Goal: Information Seeking & Learning: Compare options

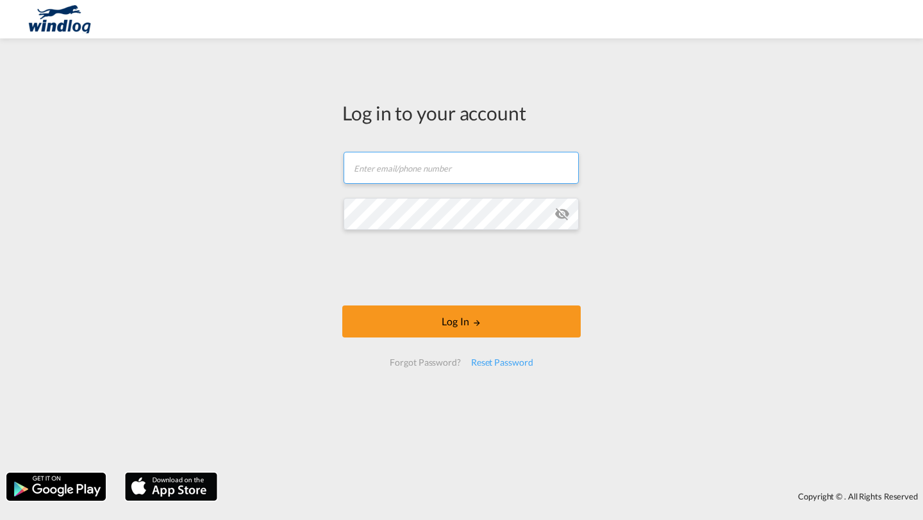
click at [397, 165] on input "text" at bounding box center [460, 168] width 235 height 32
type input "[PERSON_NAME][EMAIL_ADDRESS][DOMAIN_NAME]"
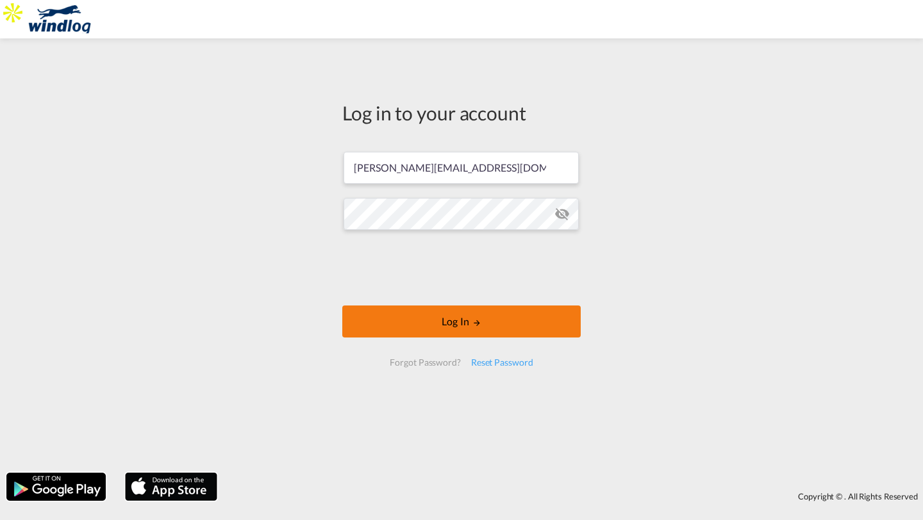
click at [493, 311] on button "Log In" at bounding box center [461, 322] width 238 height 32
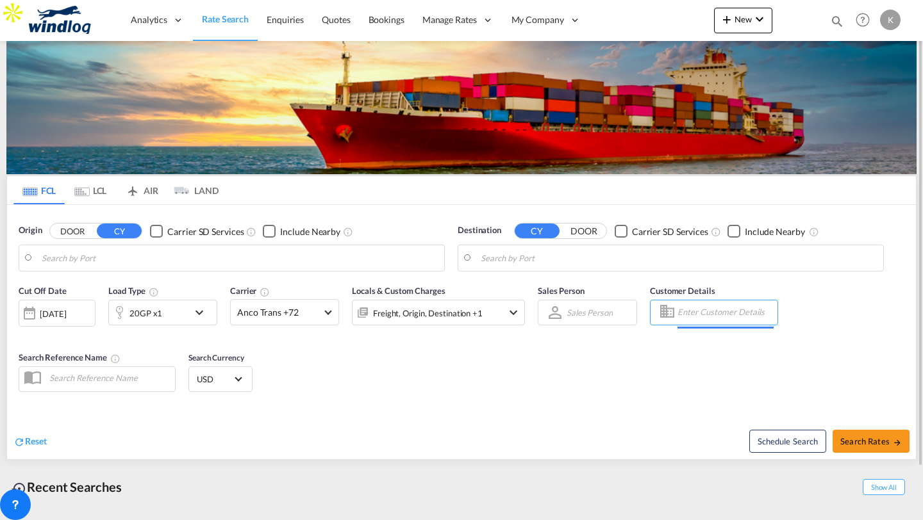
click at [693, 313] on input "Enter Customer Details" at bounding box center [725, 312] width 96 height 19
click at [156, 256] on input "Search by Port" at bounding box center [240, 258] width 396 height 19
click at [136, 258] on input "Search by Port" at bounding box center [240, 258] width 396 height 19
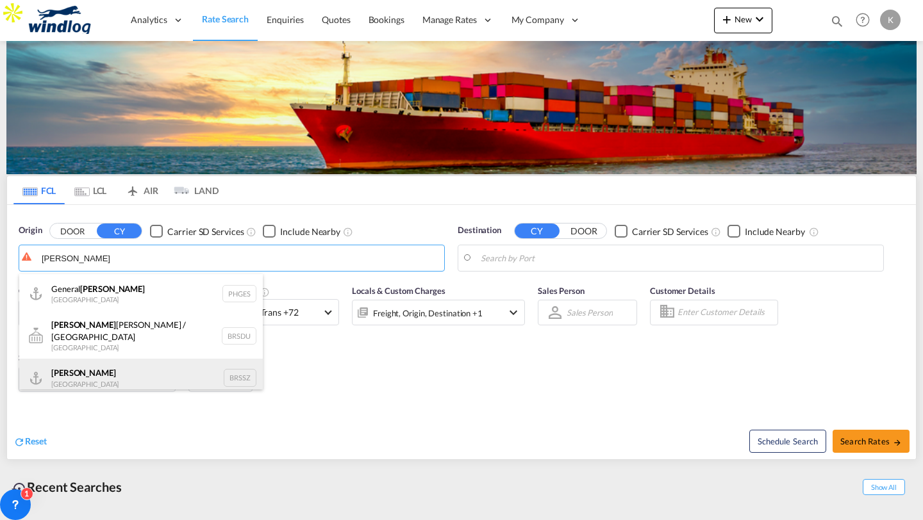
click at [142, 365] on div "Santos Brazil BRSSZ" at bounding box center [140, 378] width 243 height 38
type input "[PERSON_NAME], BRSSZ"
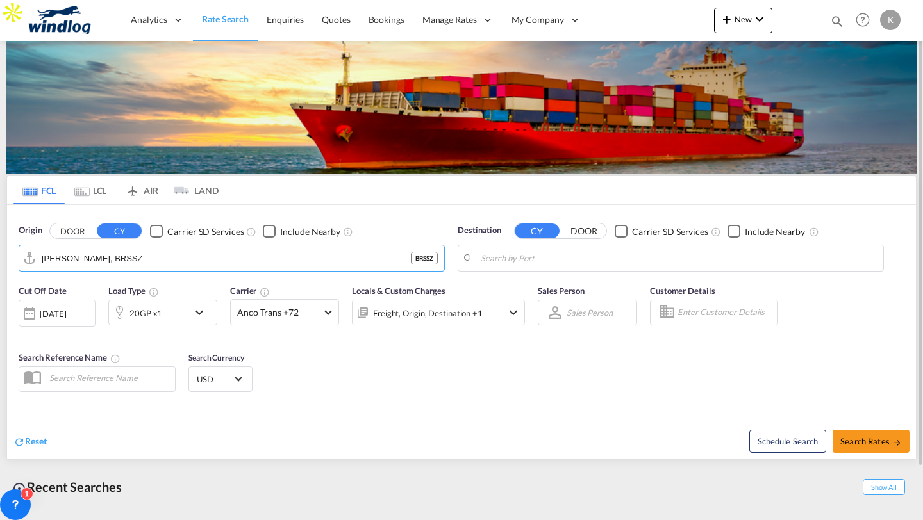
click at [587, 252] on input "Search by Port" at bounding box center [679, 258] width 396 height 19
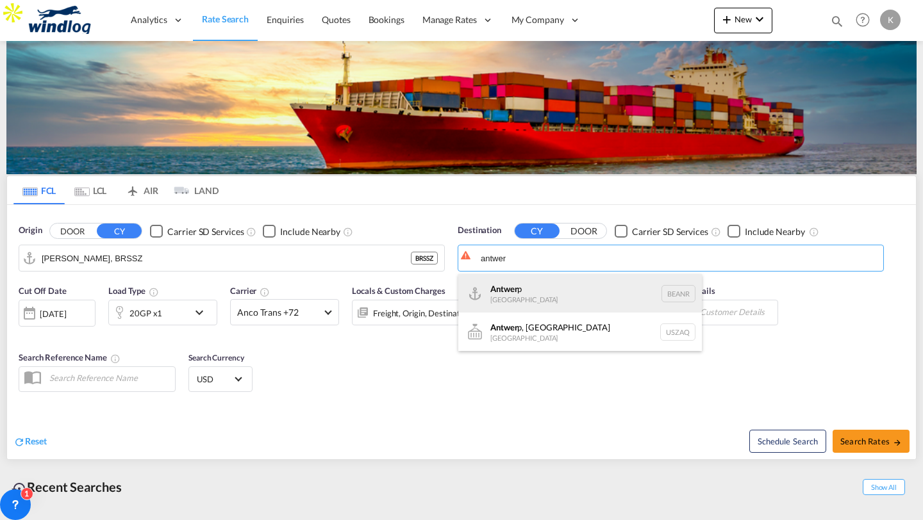
click at [584, 290] on div "Antwer p Belgium BEANR" at bounding box center [579, 293] width 243 height 38
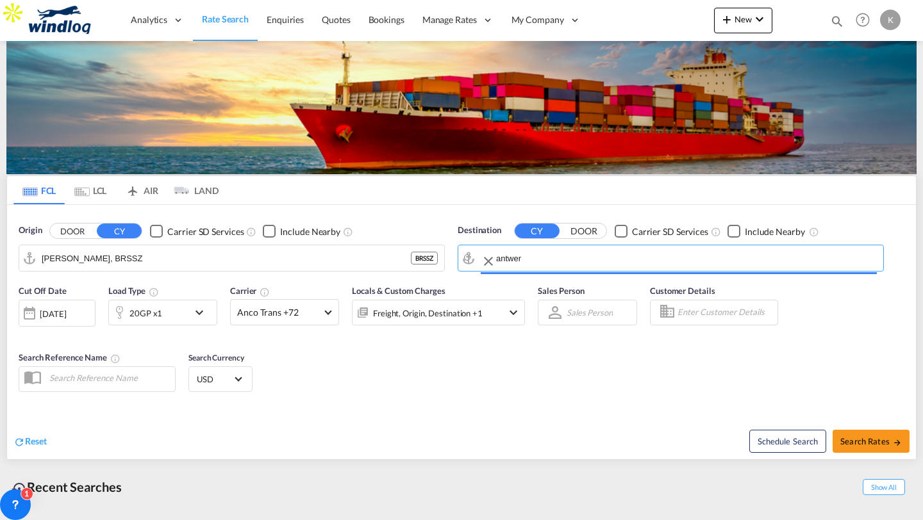
type input "[GEOGRAPHIC_DATA], BEANR"
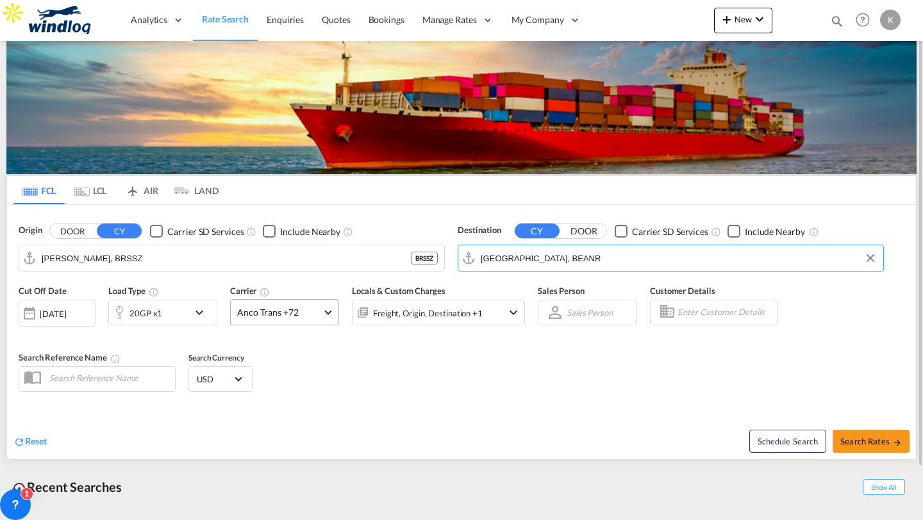
click at [298, 308] on span "Anco Trans +72" at bounding box center [278, 312] width 83 height 13
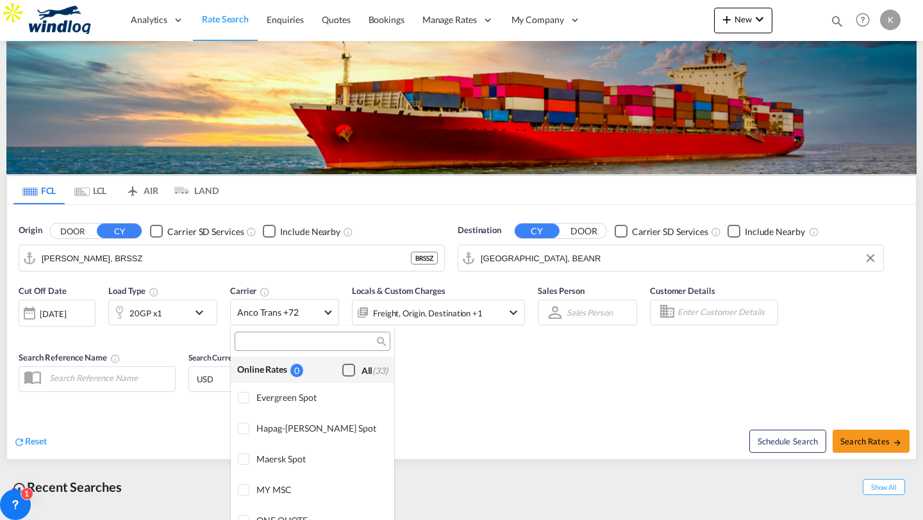
click at [346, 372] on div "Checkbox No Ink" at bounding box center [348, 370] width 13 height 13
click at [434, 384] on md-backdrop at bounding box center [461, 260] width 923 height 520
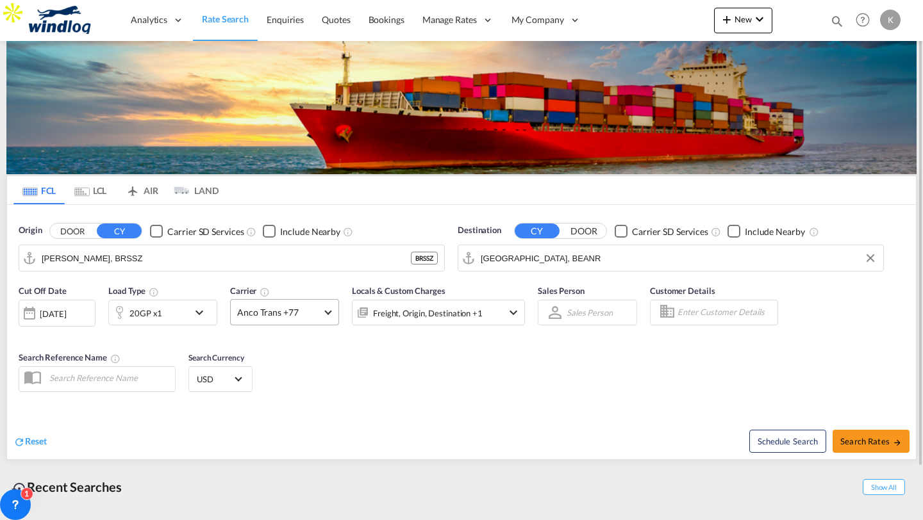
click at [314, 318] on span "Anco Trans +77" at bounding box center [278, 312] width 83 height 13
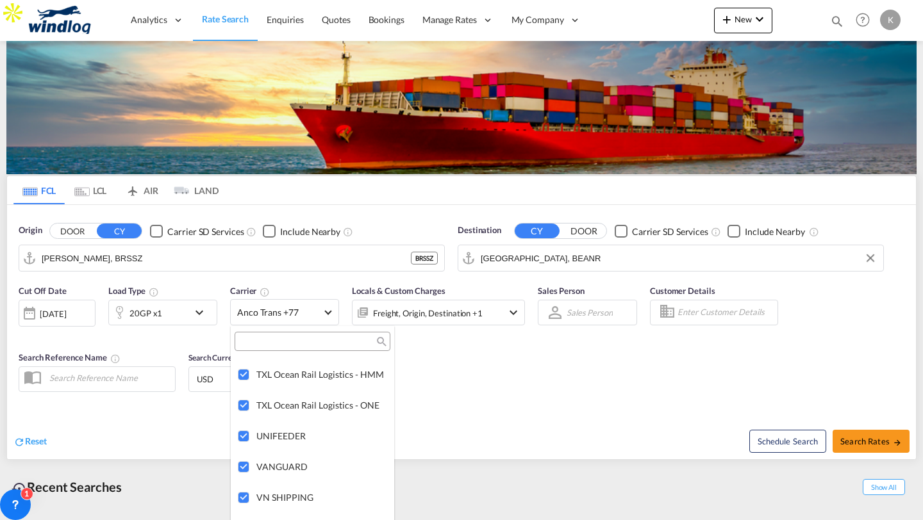
scroll to position [3135, 0]
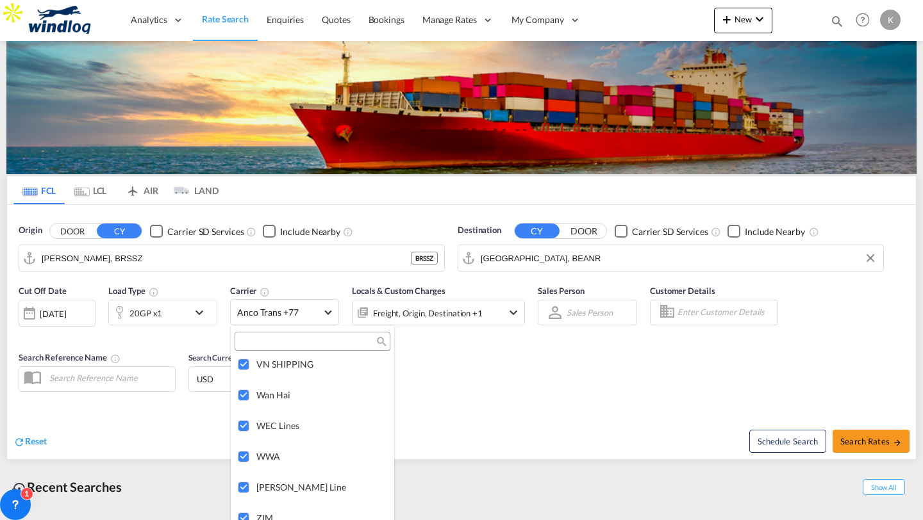
click at [457, 367] on md-backdrop at bounding box center [461, 260] width 923 height 520
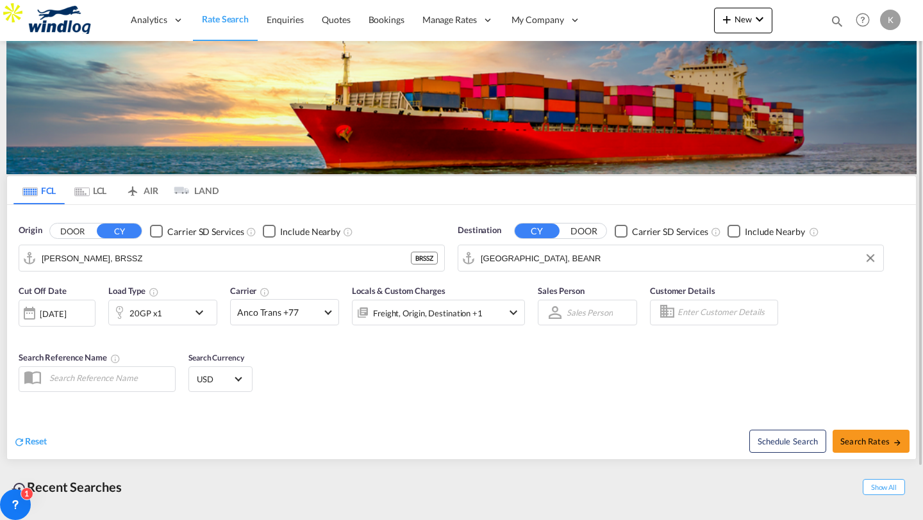
click at [723, 318] on body "Analytics Reports Dashboard Rate Search Enquiries Quotes Bookings" at bounding box center [461, 260] width 923 height 520
click at [711, 305] on input "Enter Customer Details" at bounding box center [725, 312] width 96 height 19
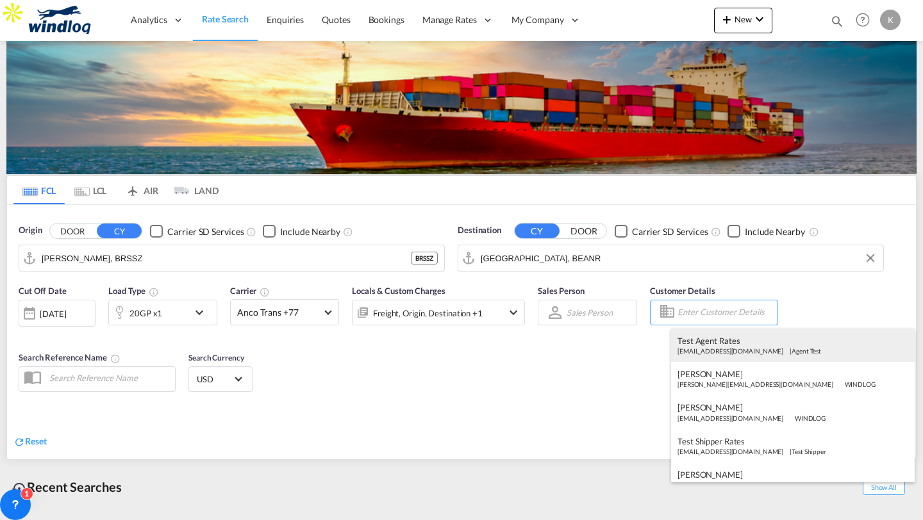
click at [753, 351] on div "Test Agent Rates test1@agent.com | Agent Test" at bounding box center [792, 345] width 243 height 33
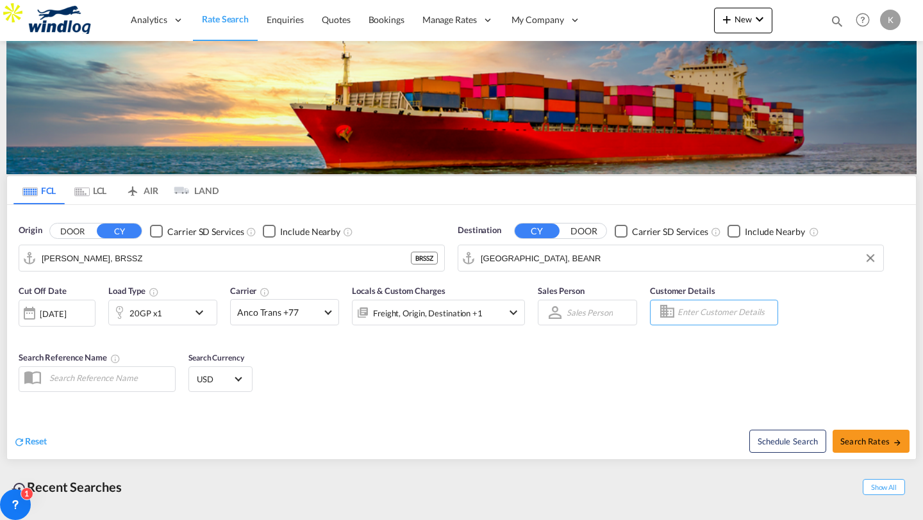
type input "Agent Test, Test Agent Rates, test1@agent.com"
click at [588, 313] on md-select "Sales Person Select Sales Person No results found" at bounding box center [589, 313] width 49 height 18
click at [588, 277] on input "search" at bounding box center [607, 282] width 108 height 31
click at [581, 307] on div "Select Sales Person" at bounding box center [601, 313] width 70 height 12
click at [692, 315] on body "Analytics Reports Dashboard Rate Search Enquiries Quotes Bookings" at bounding box center [461, 260] width 923 height 520
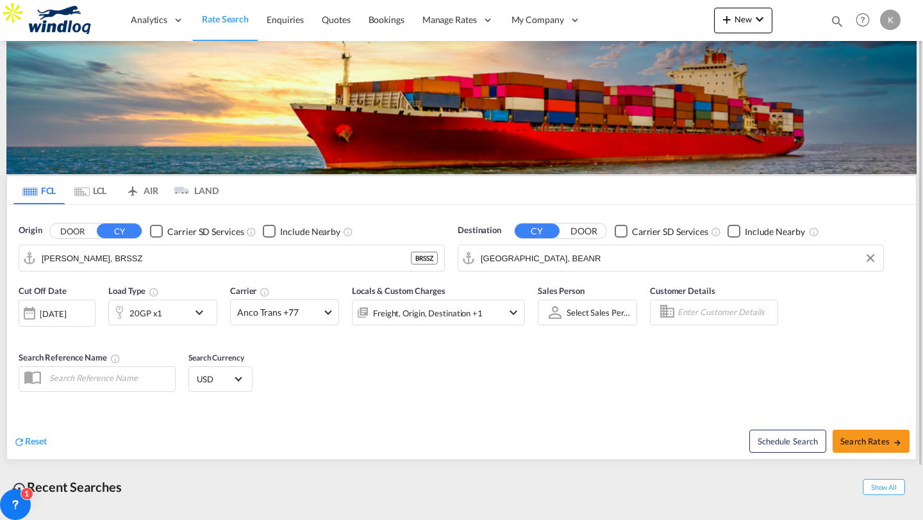
click at [700, 311] on body "Analytics Reports Dashboard Rate Search Enquiries Quotes Bookings" at bounding box center [461, 260] width 923 height 520
click at [705, 318] on input "Enter Customer Details" at bounding box center [725, 312] width 96 height 19
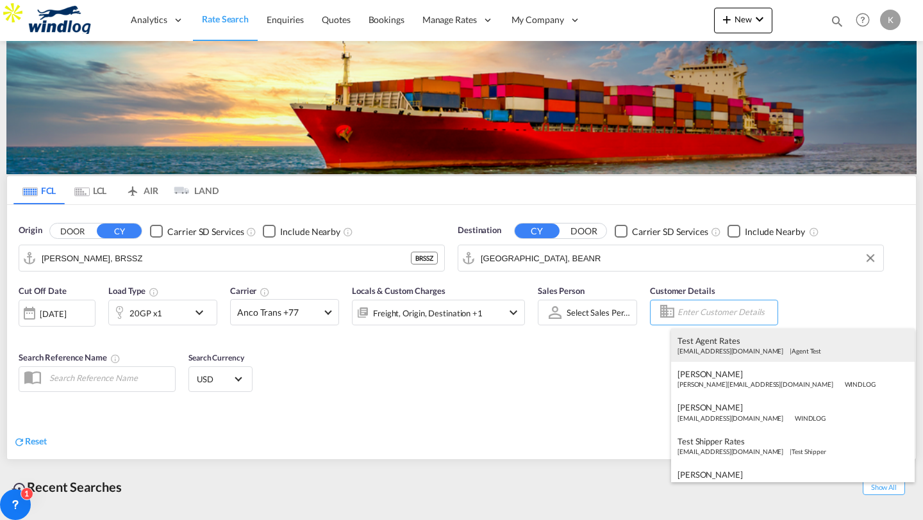
click at [707, 345] on div "Test Agent Rates test1@agent.com | Agent Test" at bounding box center [792, 345] width 243 height 33
type input "Agent Test, Test Agent Rates, test1@agent.com"
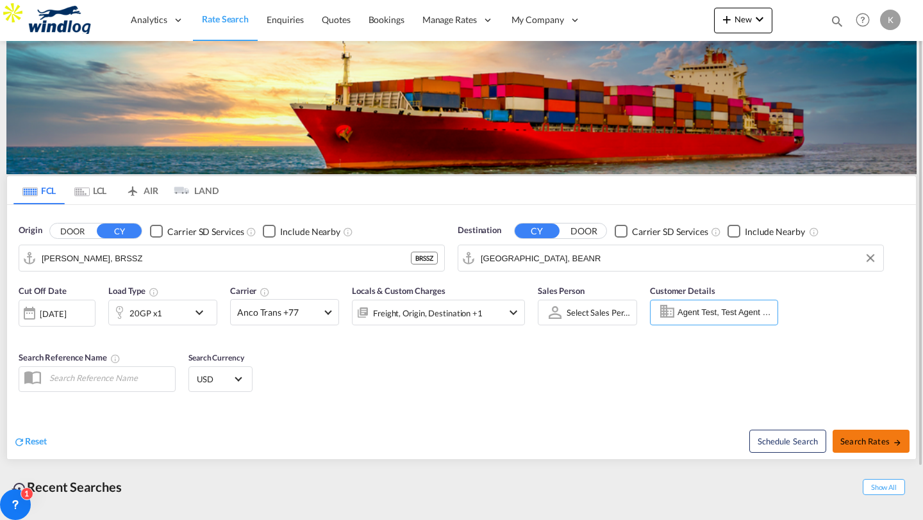
click at [869, 443] on span "Search Rates" at bounding box center [871, 441] width 62 height 10
type input "BRSSZ to BEANR / 3 Sep 2025"
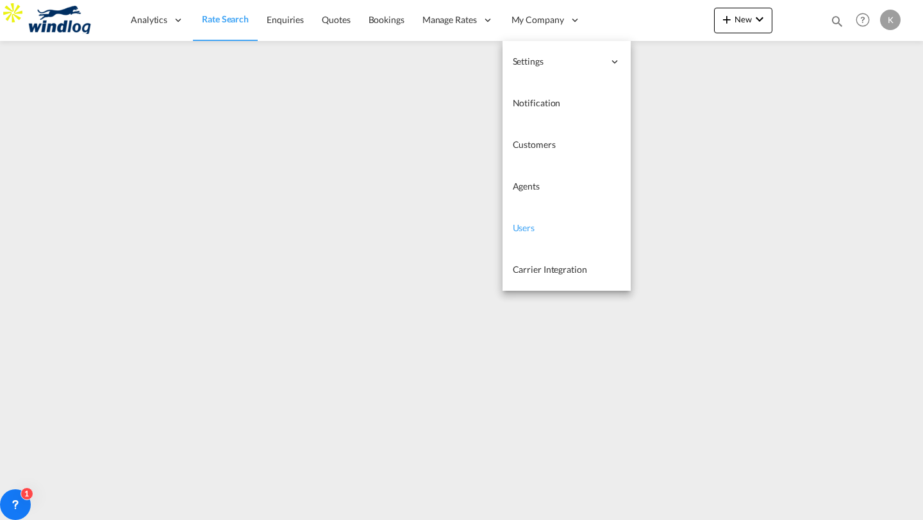
click at [523, 224] on span "Users" at bounding box center [524, 227] width 22 height 11
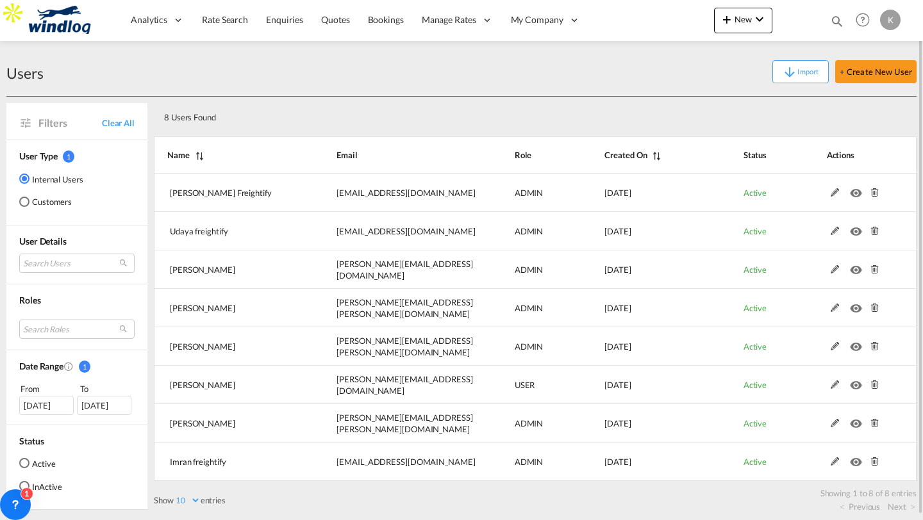
scroll to position [6, 0]
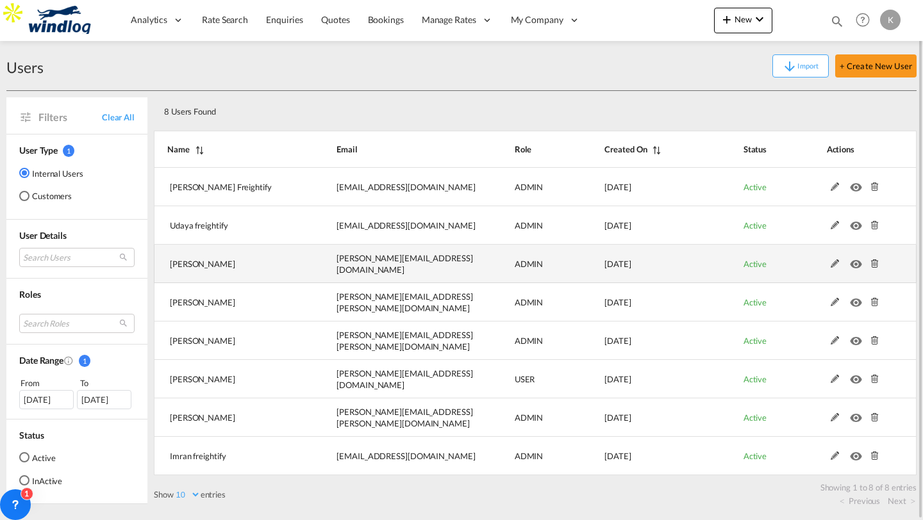
click at [834, 259] on md-icon at bounding box center [835, 263] width 17 height 9
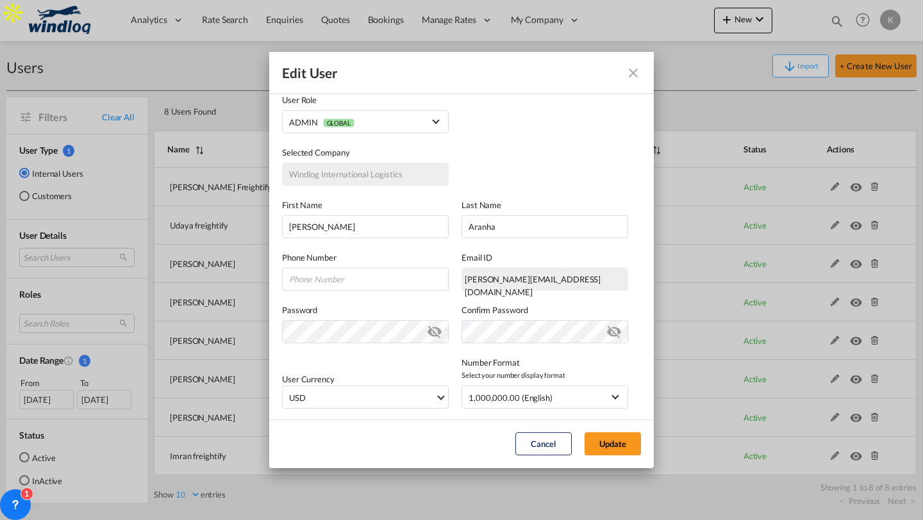
scroll to position [0, 0]
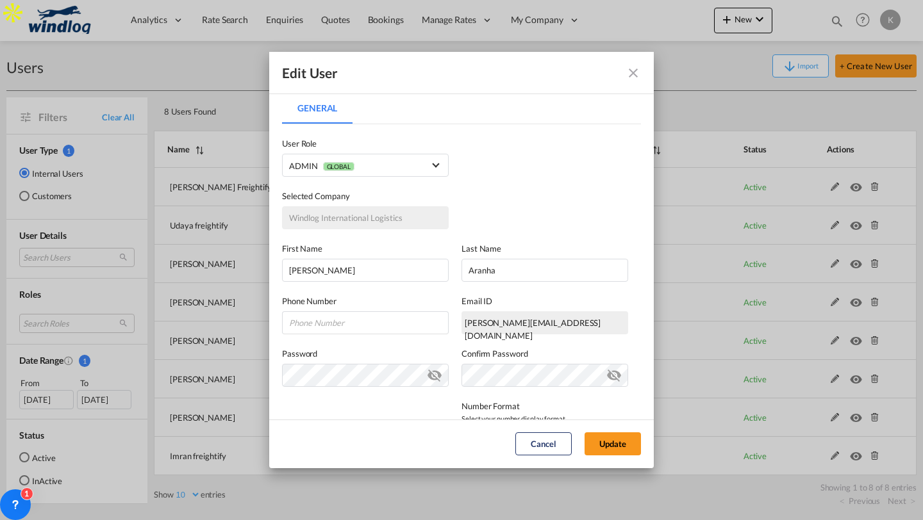
click at [629, 69] on md-icon "icon-close fg-AAA8AD" at bounding box center [632, 72] width 15 height 15
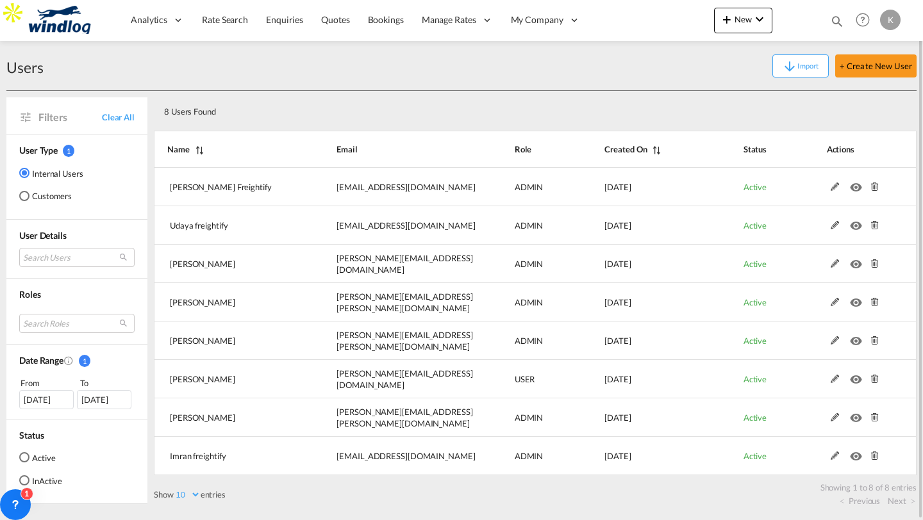
click at [887, 20] on div "K" at bounding box center [890, 20] width 21 height 21
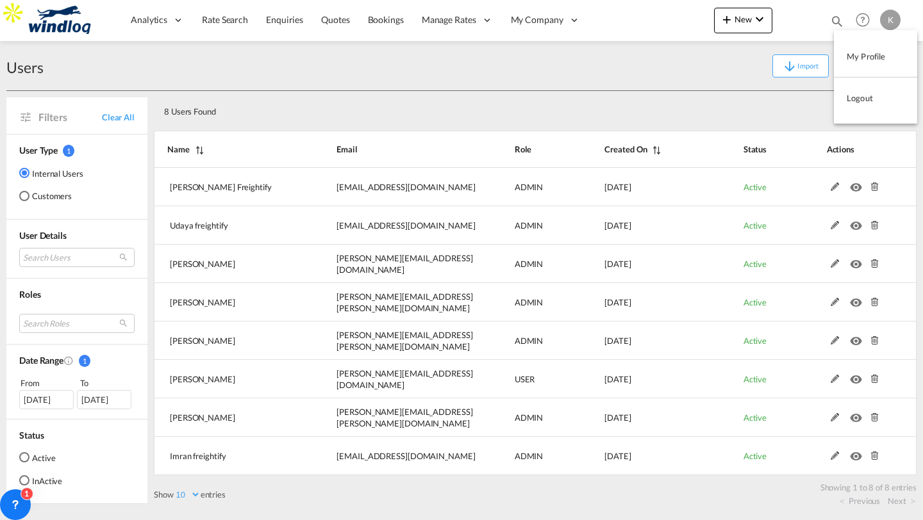
click at [868, 58] on button "My Profile" at bounding box center [875, 57] width 83 height 26
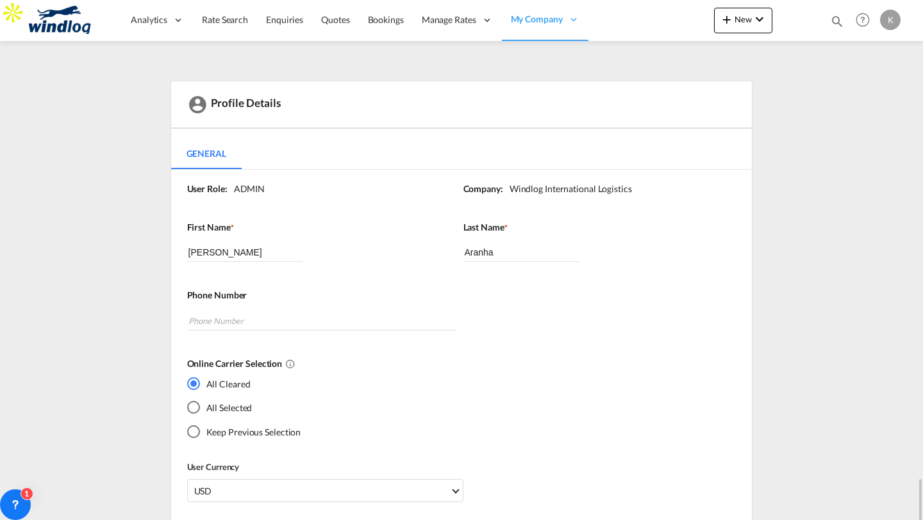
scroll to position [295, 0]
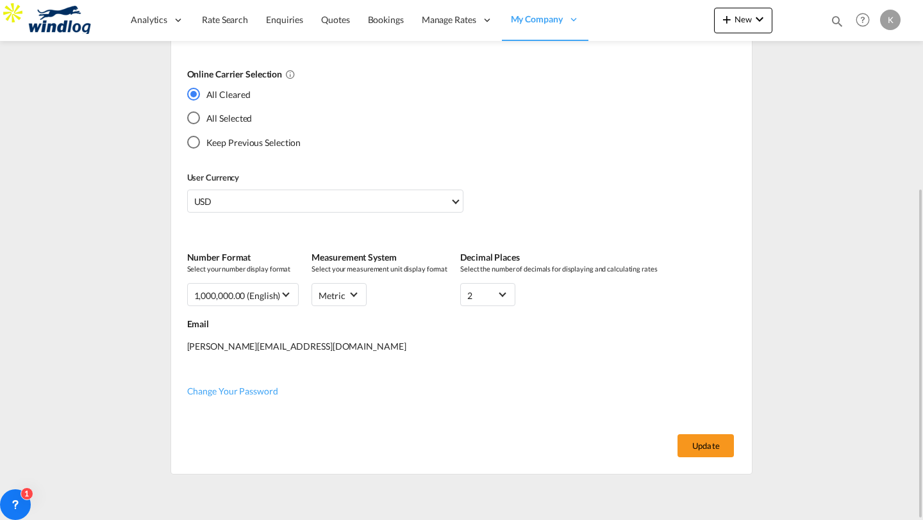
click at [193, 117] on div "All Selected" at bounding box center [193, 117] width 13 height 13
click at [696, 435] on button "Update" at bounding box center [705, 445] width 56 height 23
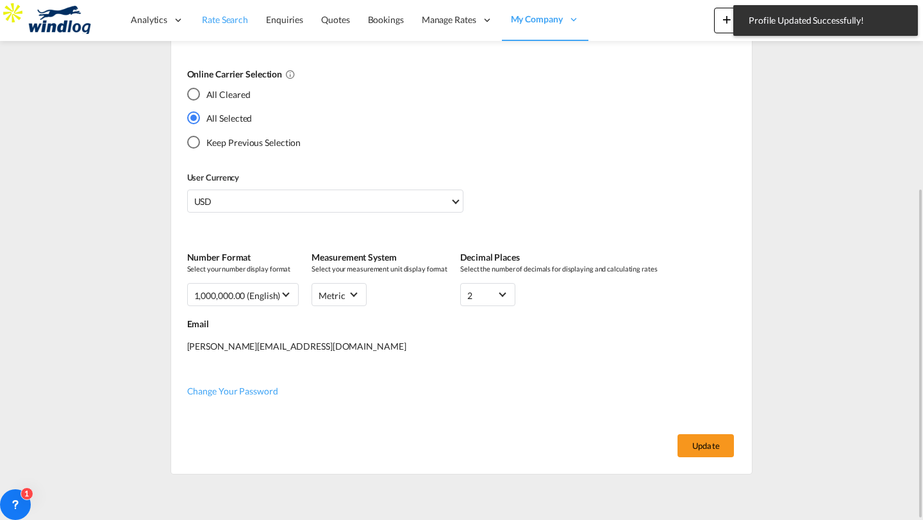
click at [215, 19] on span "Rate Search" at bounding box center [225, 19] width 46 height 11
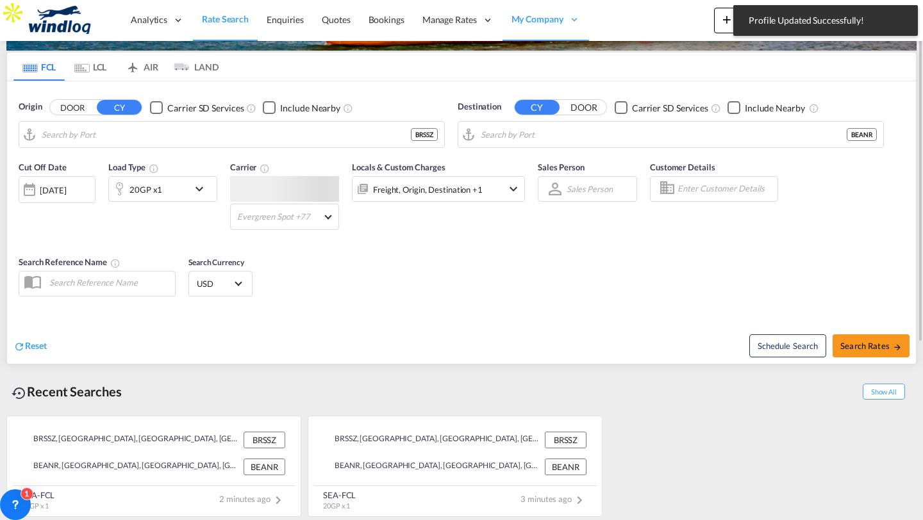
type input "[PERSON_NAME], BRSSZ"
type input "[GEOGRAPHIC_DATA], BEANR"
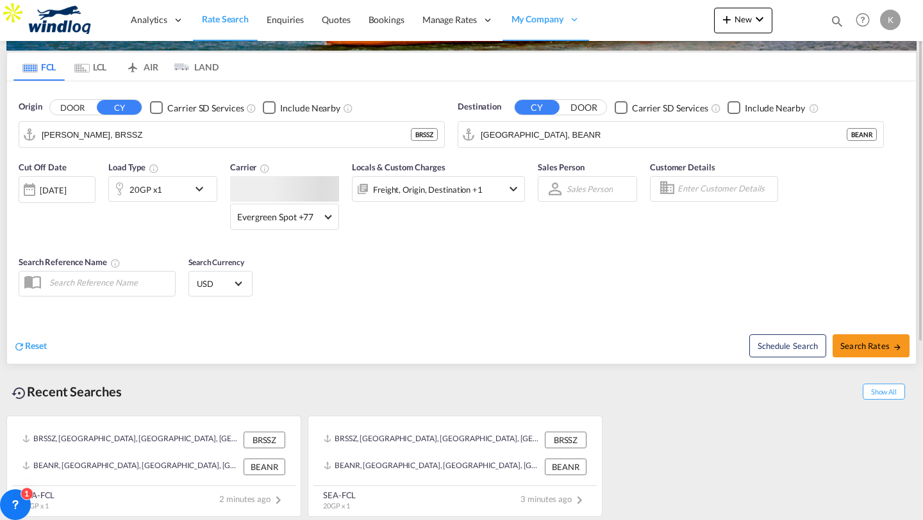
scroll to position [25, 0]
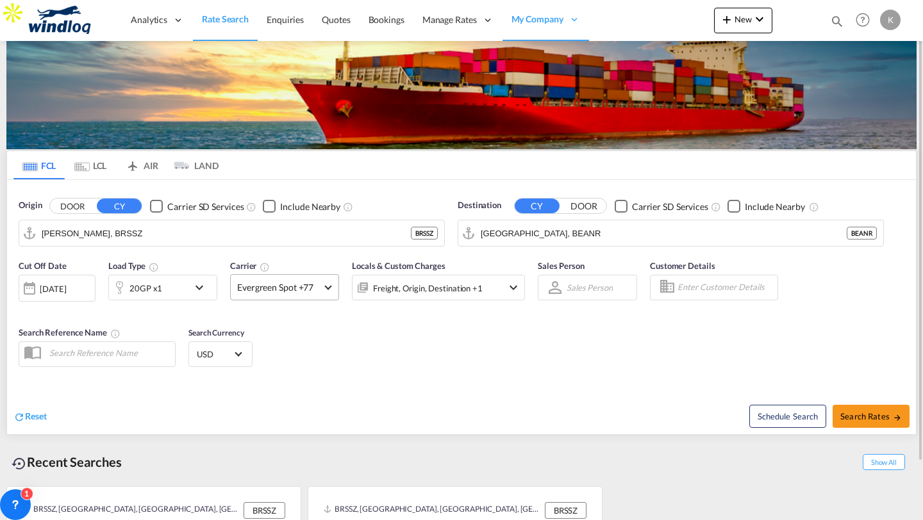
click at [320, 290] on span "Evergreen Spot +77" at bounding box center [278, 287] width 83 height 13
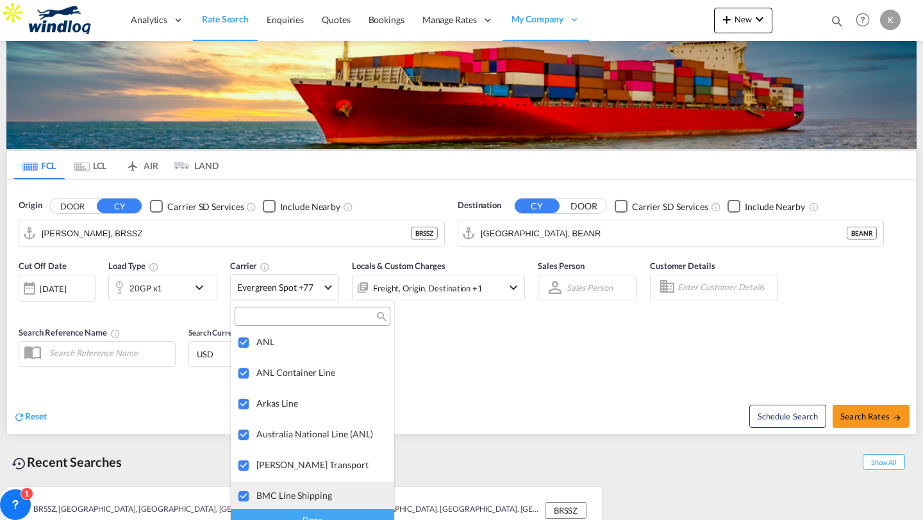
scroll to position [1160, 0]
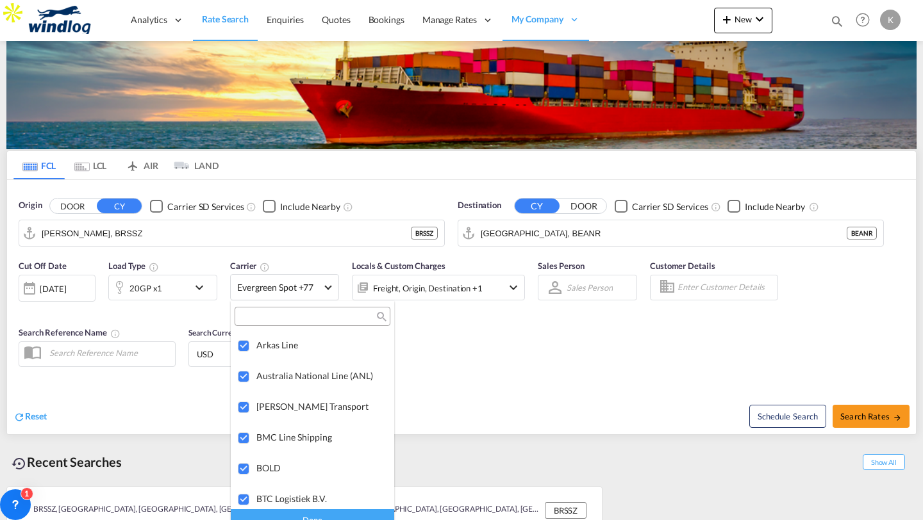
click at [302, 514] on div "Done" at bounding box center [312, 520] width 163 height 22
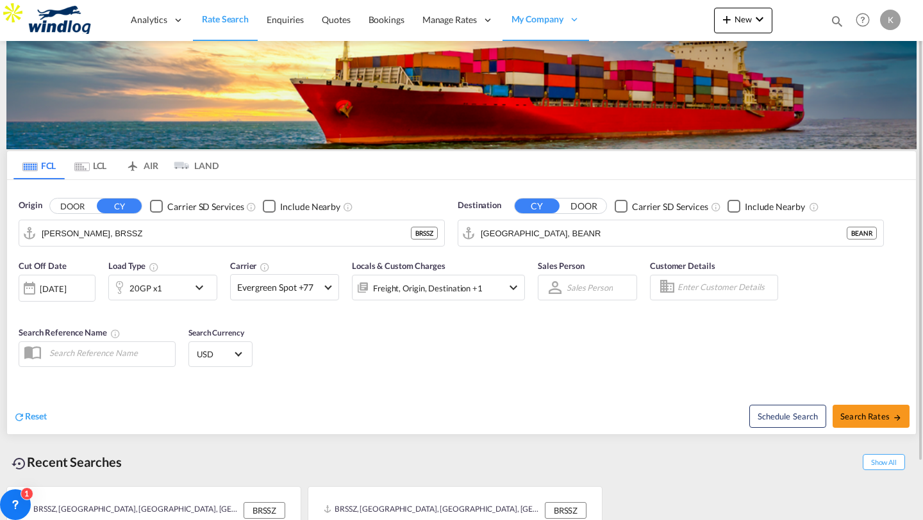
click at [491, 284] on div "Freight, Origin, Destination +1" at bounding box center [438, 288] width 173 height 26
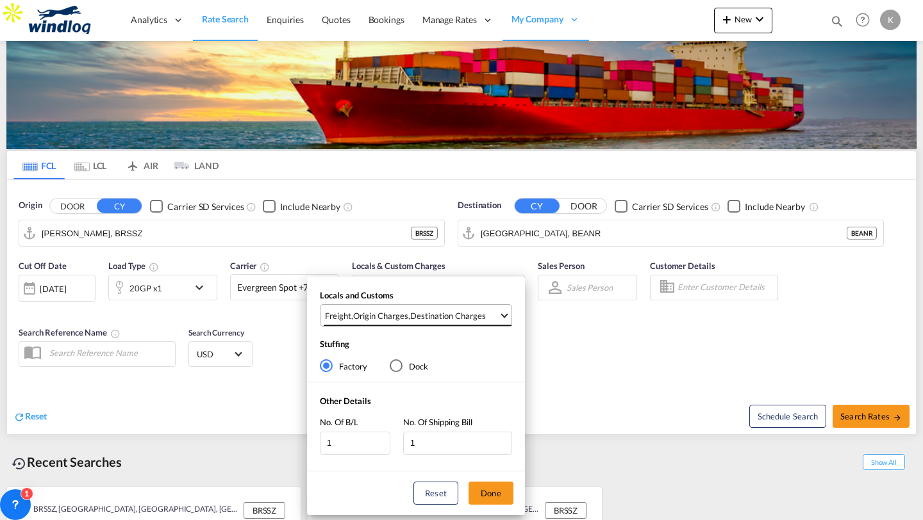
click at [455, 325] on md-select-value "Freight , Origin Charges , Destination Charges" at bounding box center [418, 315] width 188 height 21
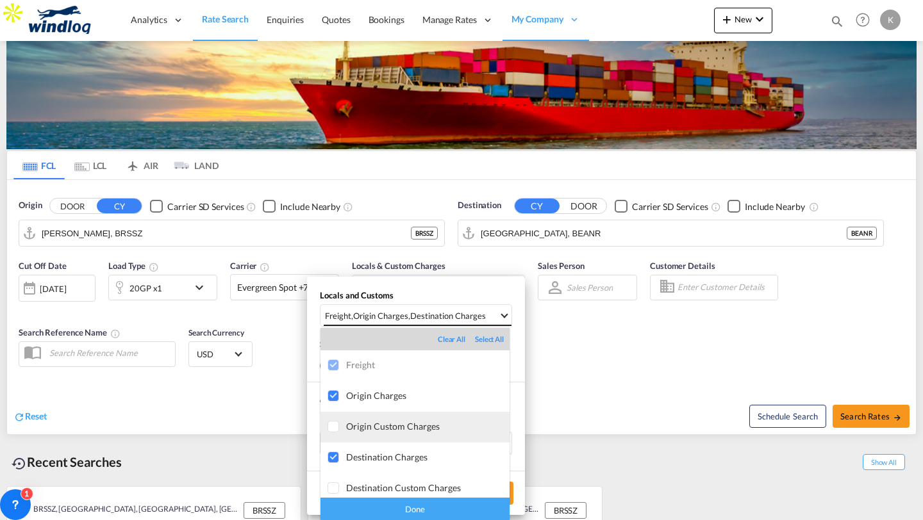
scroll to position [6, 0]
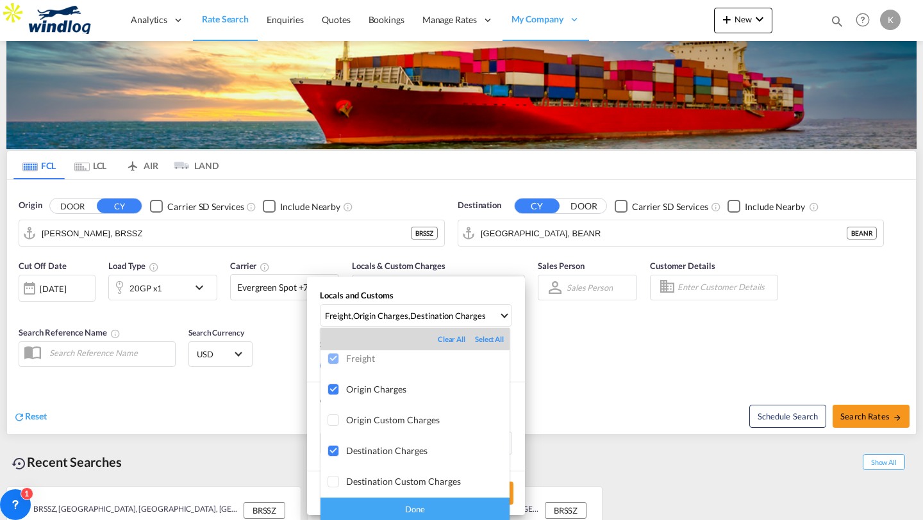
click at [407, 506] on div "Done" at bounding box center [414, 509] width 189 height 22
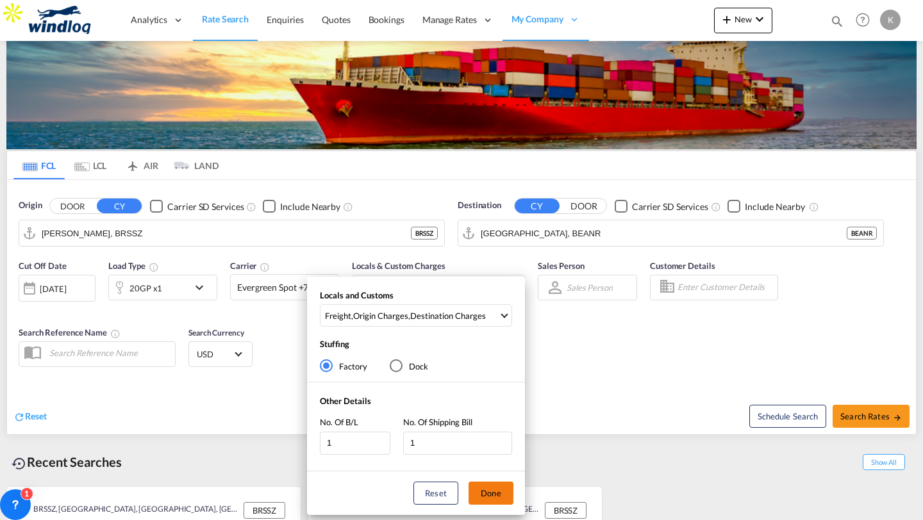
click at [486, 491] on button "Done" at bounding box center [490, 493] width 45 height 23
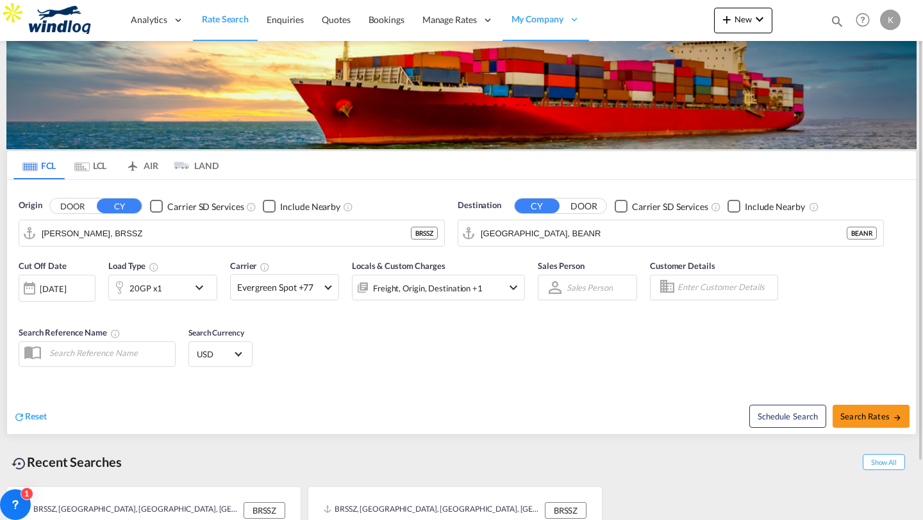
click at [886, 19] on div "K" at bounding box center [890, 20] width 21 height 21
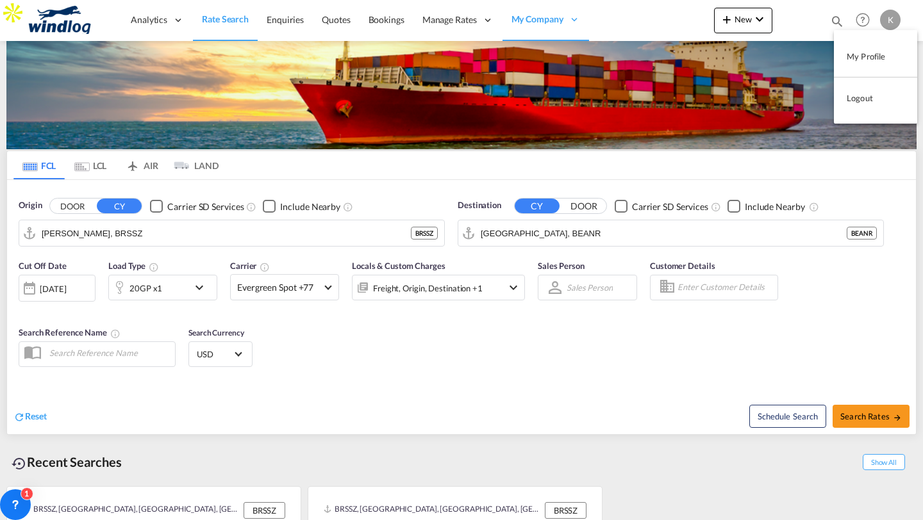
click at [847, 94] on button "Logout" at bounding box center [875, 98] width 83 height 26
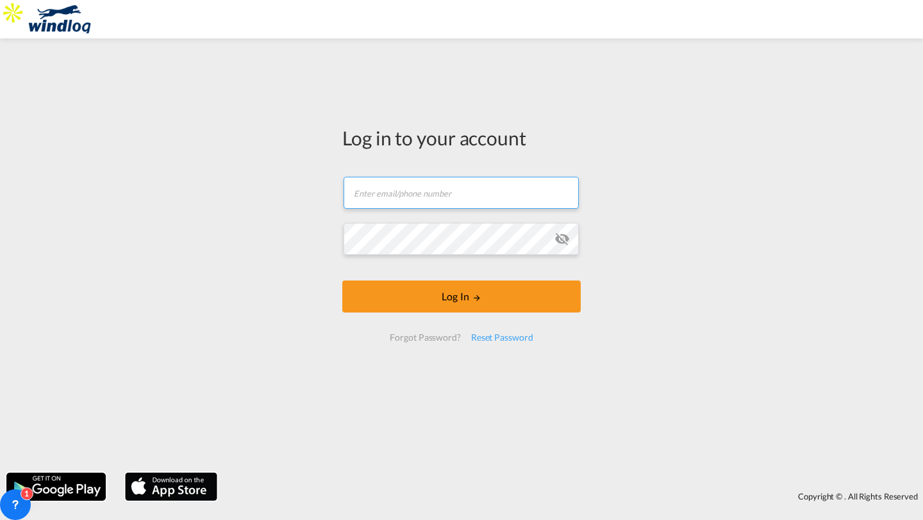
type input "kirk.aranha@freightify.com"
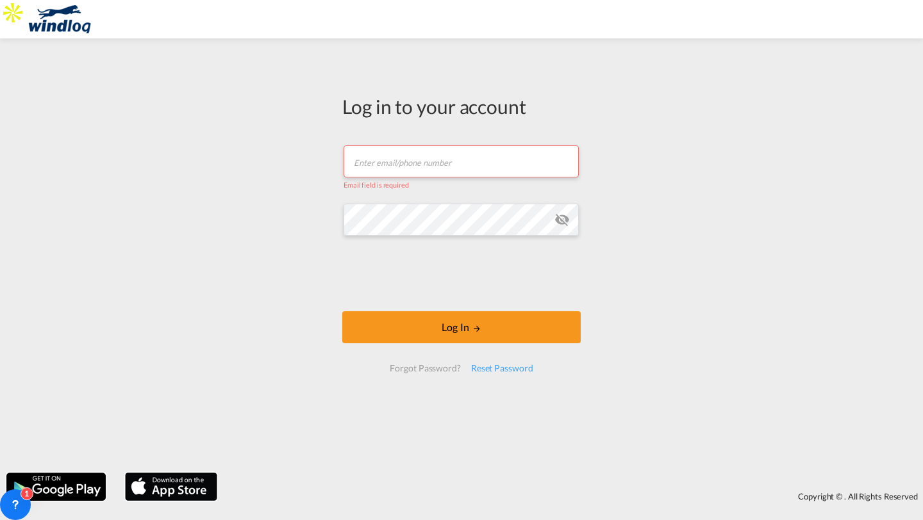
paste input "alwinregan.a@freightify.in"
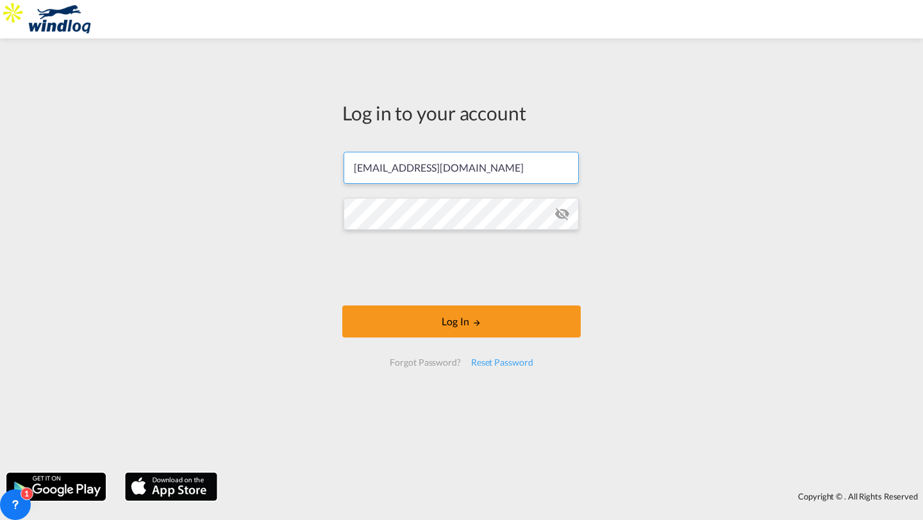
type input "alwinregan.a@freightify.in"
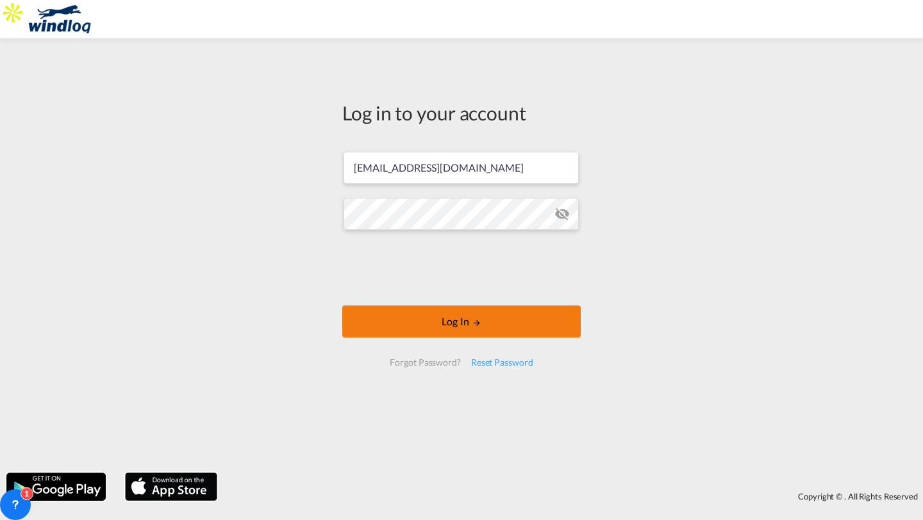
click at [484, 317] on button "Log In" at bounding box center [461, 322] width 238 height 32
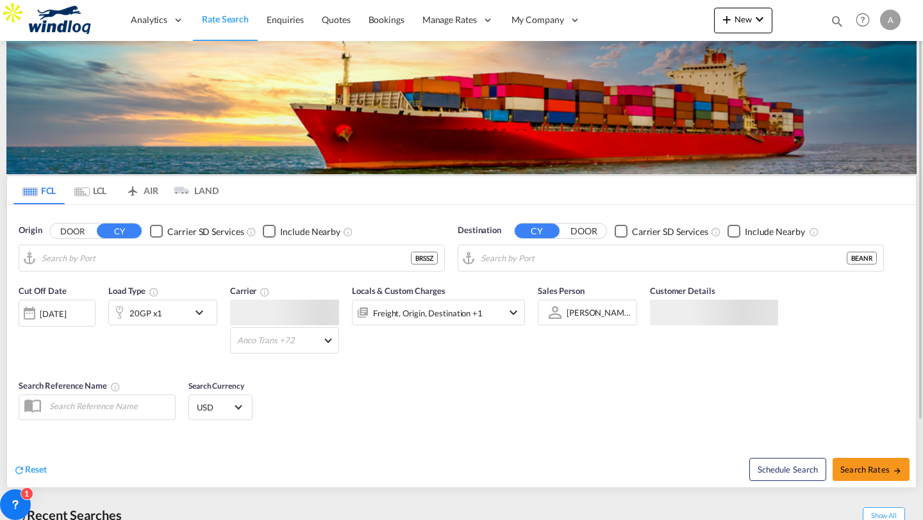
type input "[PERSON_NAME], BRSSZ"
type input "[GEOGRAPHIC_DATA], BEANR"
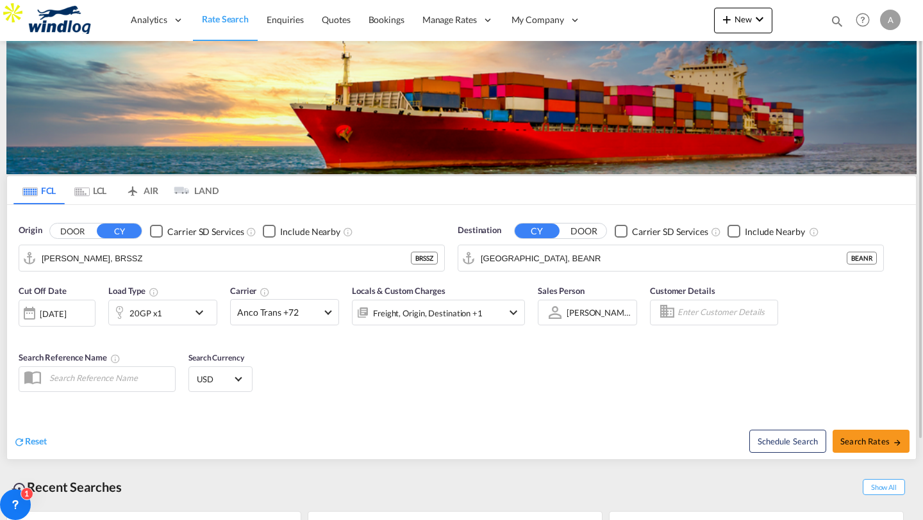
click at [657, 309] on div at bounding box center [667, 311] width 21 height 22
click at [691, 309] on input "Enter Customer Details" at bounding box center [725, 312] width 96 height 19
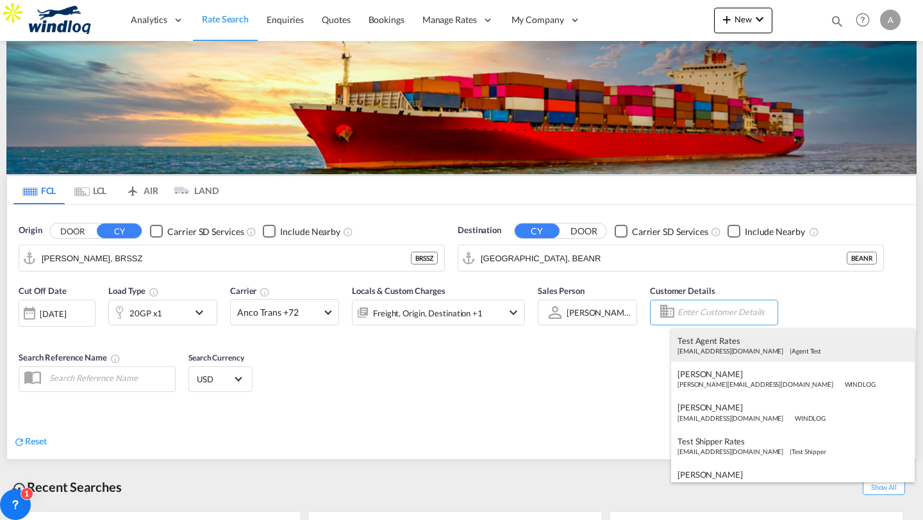
click at [698, 348] on div "Test Agent Rates test1@agent.com | Agent Test" at bounding box center [792, 345] width 243 height 33
type input "Agent Test, Test Agent Rates, test1@agent.com"
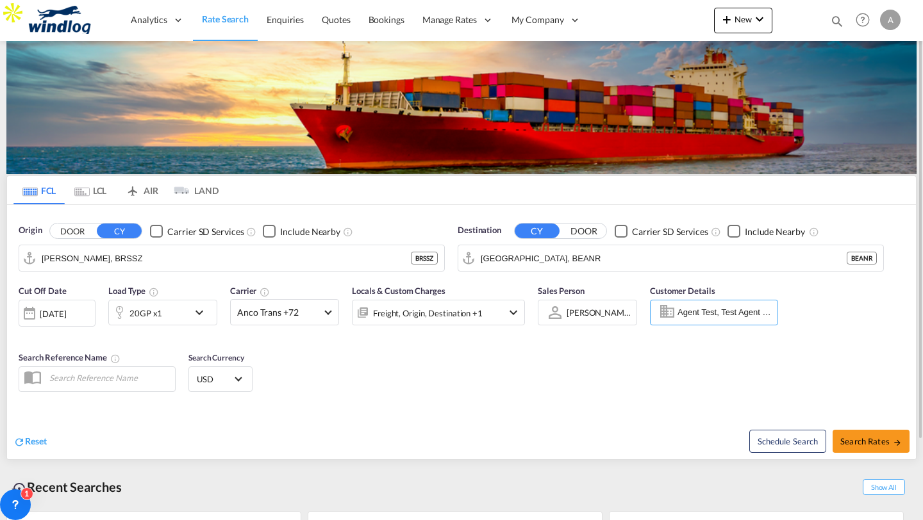
click at [115, 383] on input "text" at bounding box center [109, 377] width 132 height 19
type input "Locals testagent 1"
click at [872, 434] on button "Search Rates" at bounding box center [870, 441] width 77 height 23
